Goal: Find specific page/section: Find specific page/section

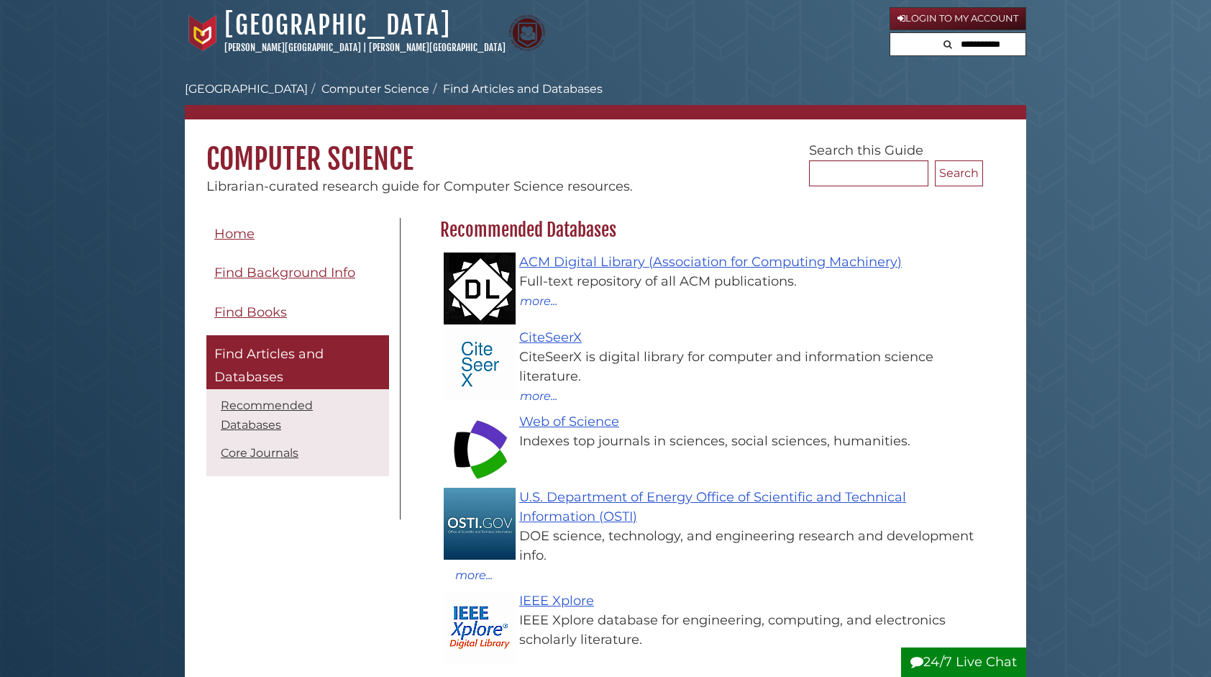
scroll to position [205, 550]
click at [674, 264] on link "ACM Digital Library (Association for Computing Machinery)" at bounding box center [710, 262] width 383 height 16
